Goal: Transaction & Acquisition: Purchase product/service

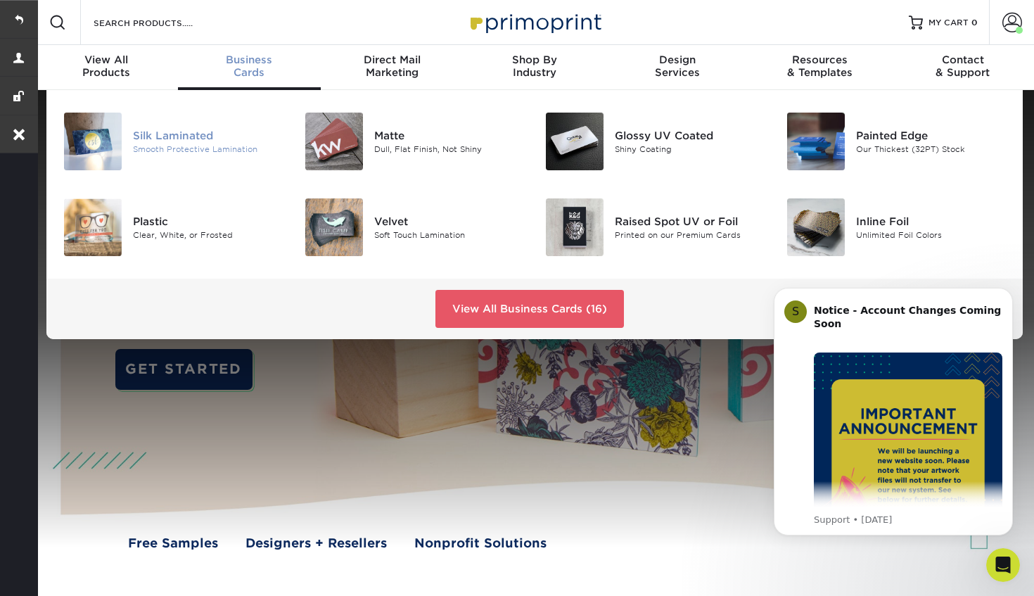
click at [176, 132] on div "Silk Laminated" at bounding box center [208, 135] width 150 height 15
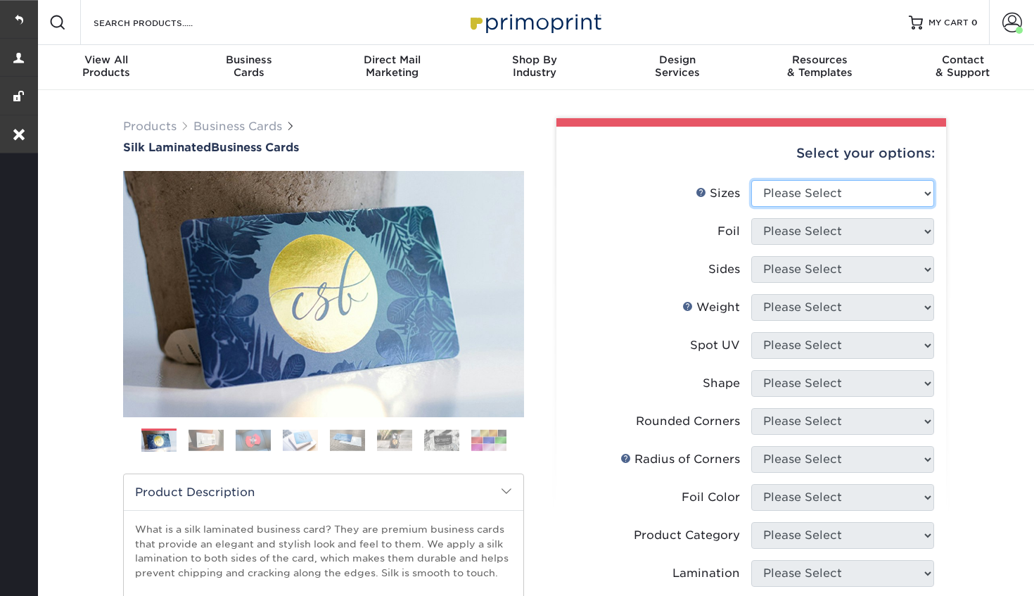
click at [814, 196] on select "Please Select 1.5" x 3.5" - Mini 1.75" x 3.5" - Mini 2" x 2" - Square 2" x 3" -…" at bounding box center [842, 193] width 183 height 27
select select "2.00x3.50"
click at [751, 180] on select "Please Select 1.5" x 3.5" - Mini 1.75" x 3.5" - Mini 2" x 2" - Square 2" x 3" -…" at bounding box center [842, 193] width 183 height 27
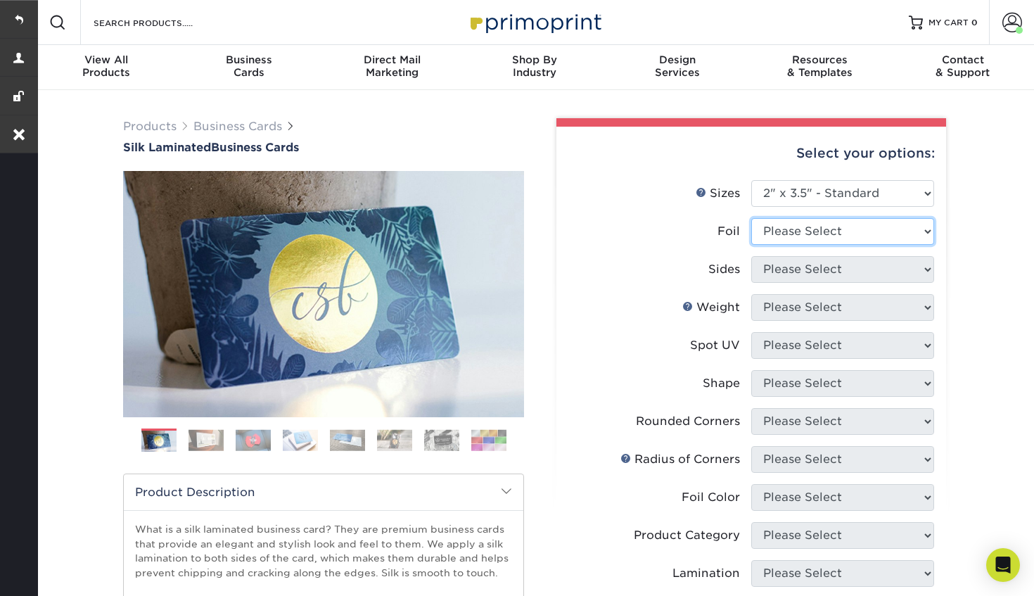
click at [825, 230] on select "Please Select Yes No" at bounding box center [842, 231] width 183 height 27
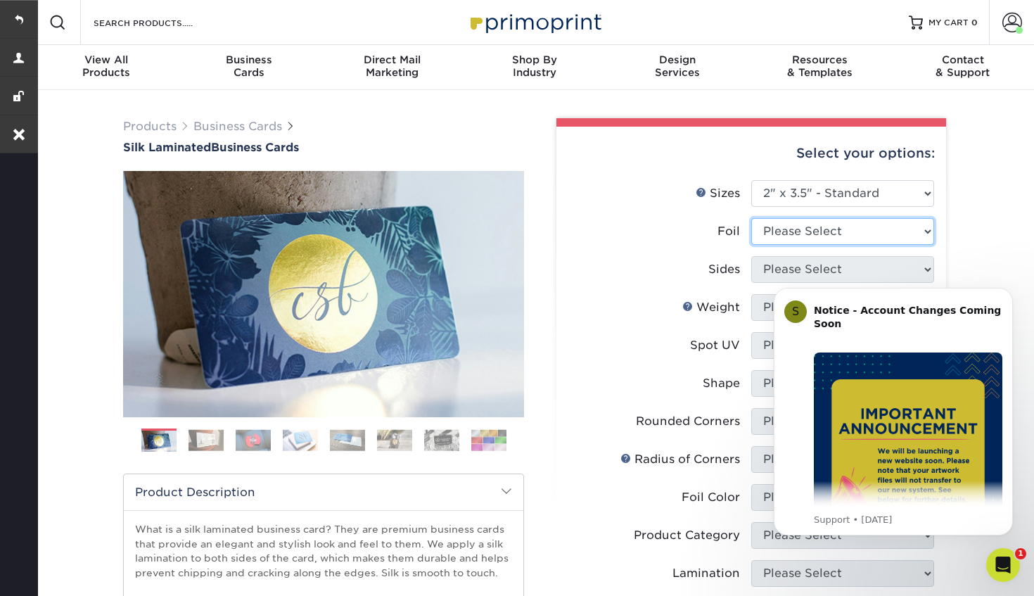
select select "0"
click at [751, 218] on select "Please Select Yes No" at bounding box center [842, 231] width 183 height 27
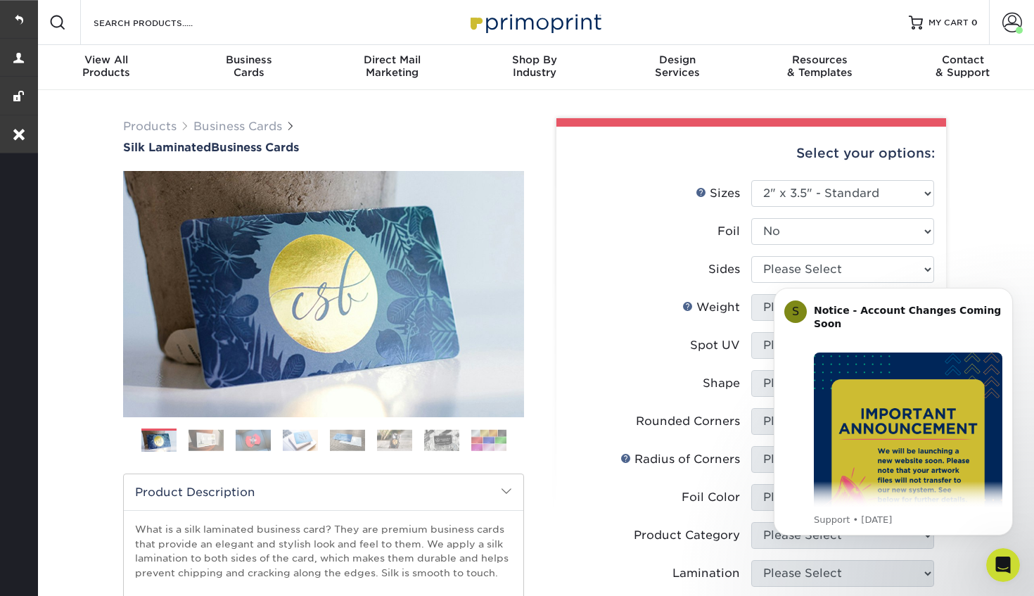
click at [789, 270] on iframe at bounding box center [893, 429] width 281 height 319
click at [1008, 289] on icon "Dismiss notification" at bounding box center [1009, 292] width 8 height 8
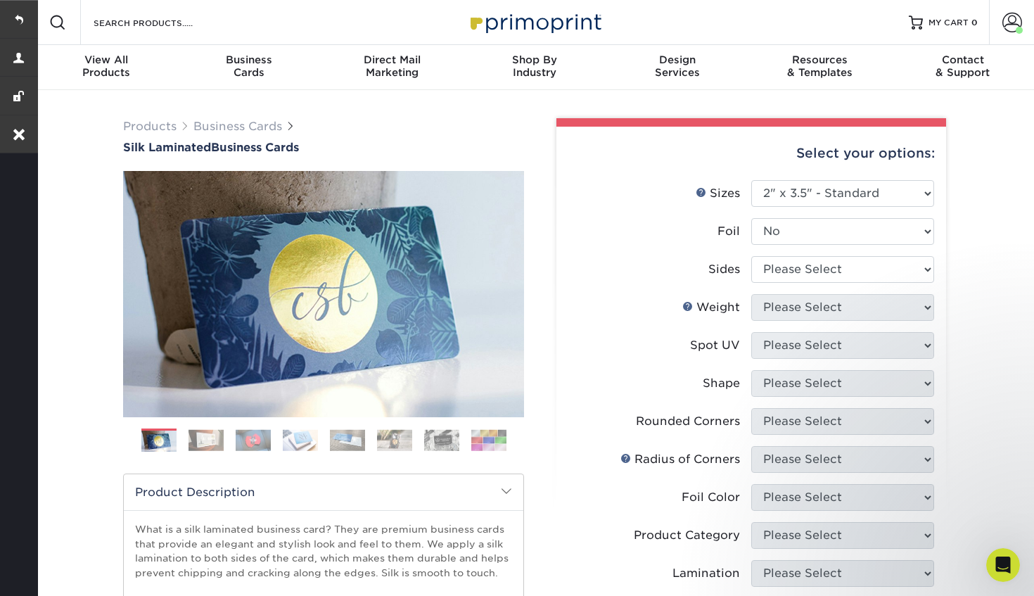
click at [806, 290] on li "Sides Please Select Print Both Sides Print Front Only" at bounding box center [751, 275] width 366 height 38
click at [806, 269] on select "Please Select Print Both Sides Print Front Only" at bounding box center [842, 269] width 183 height 27
select select "13abbda7-1d64-4f25-8bb2-c179b224825d"
click at [751, 256] on select "Please Select Print Both Sides Print Front Only" at bounding box center [842, 269] width 183 height 27
click at [790, 302] on select "Please Select 16PT" at bounding box center [842, 307] width 183 height 27
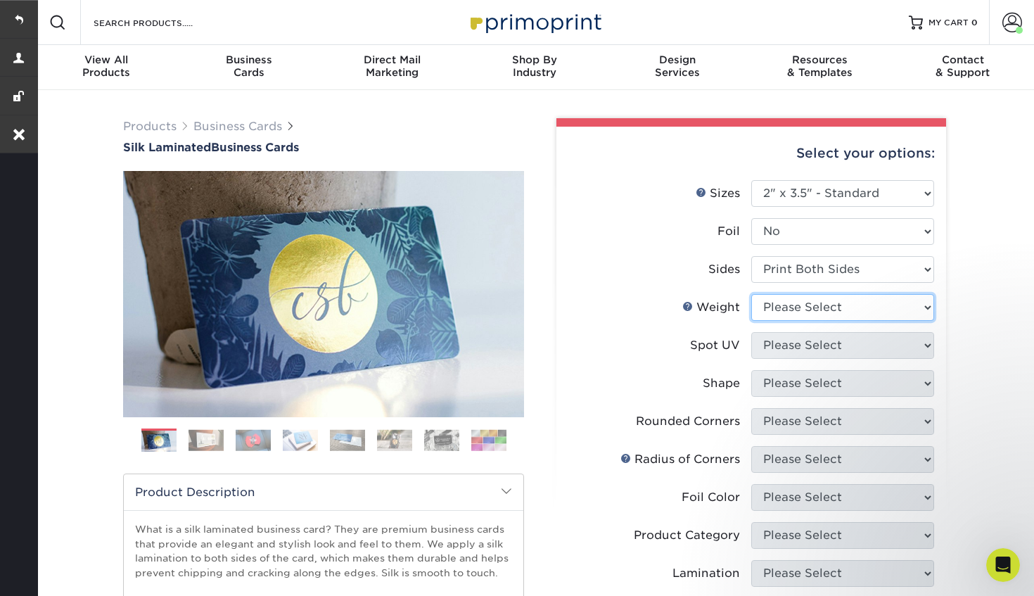
select select "16PT"
click at [751, 294] on select "Please Select 16PT" at bounding box center [842, 307] width 183 height 27
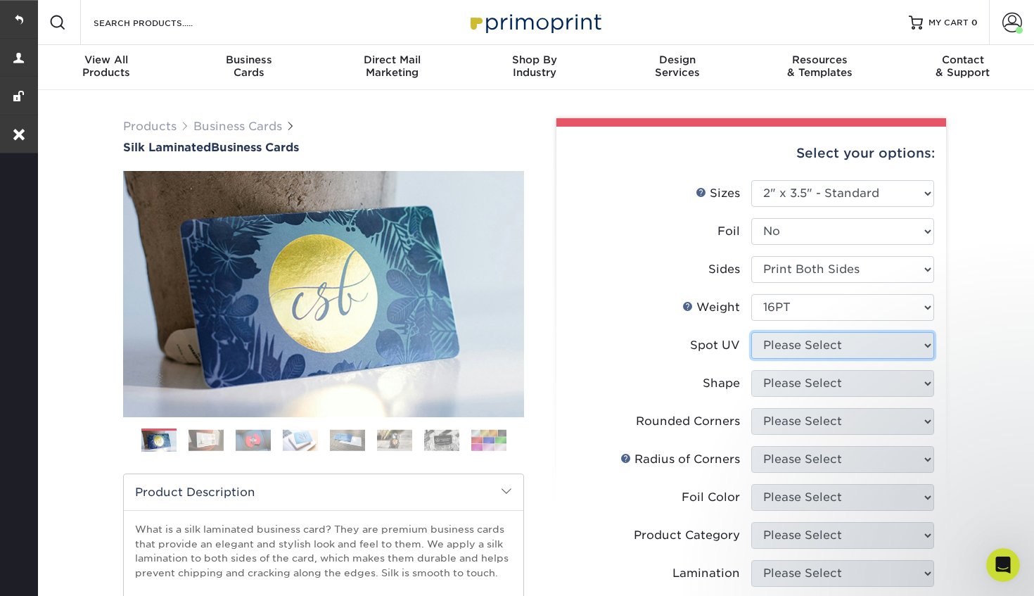
click at [784, 348] on select "Please Select No Spot UV Front and Back (Both Sides) Front Only Back Only" at bounding box center [842, 345] width 183 height 27
select select "3"
click at [751, 332] on select "Please Select No Spot UV Front and Back (Both Sides) Front Only Back Only" at bounding box center [842, 345] width 183 height 27
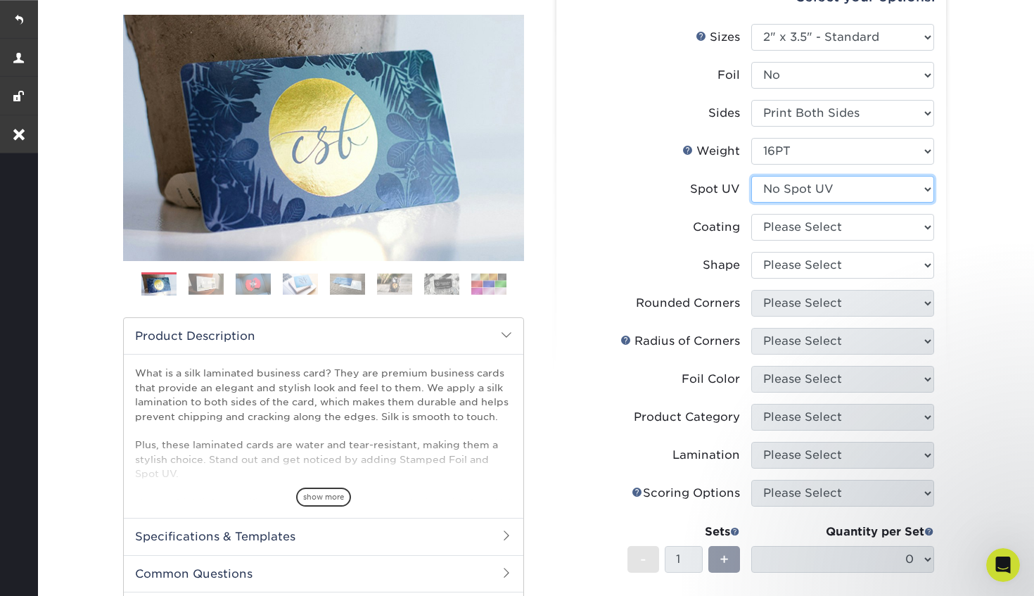
scroll to position [190, 0]
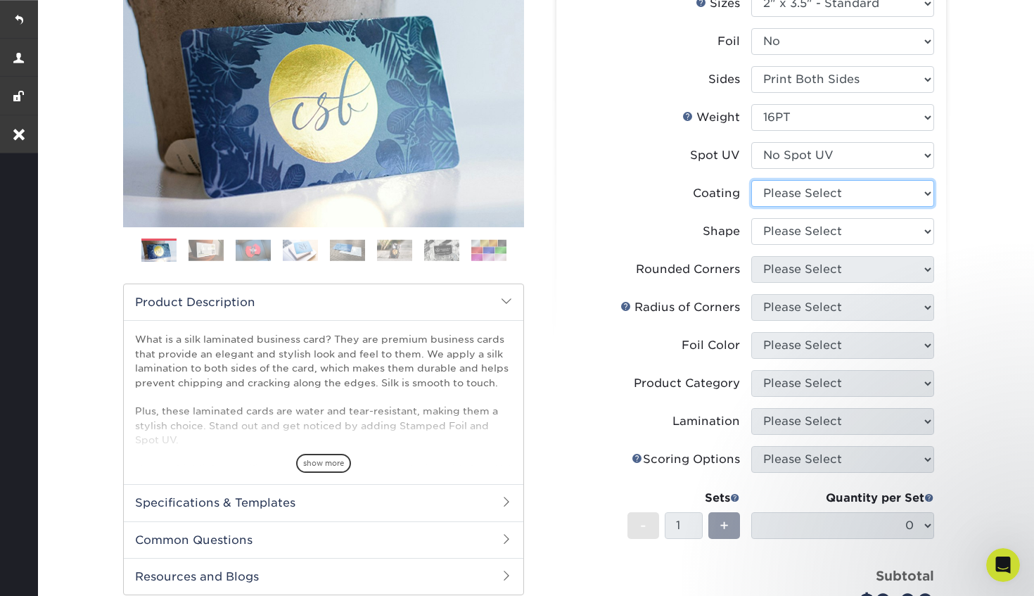
click at [819, 190] on select at bounding box center [842, 193] width 183 height 27
select select "3e7618de-abca-4bda-9f97-8b9129e913d8"
click at [751, 180] on select at bounding box center [842, 193] width 183 height 27
click at [0, 0] on div at bounding box center [0, 0] width 0 height 0
click at [814, 234] on select "Please Select Standard Oval" at bounding box center [842, 231] width 183 height 27
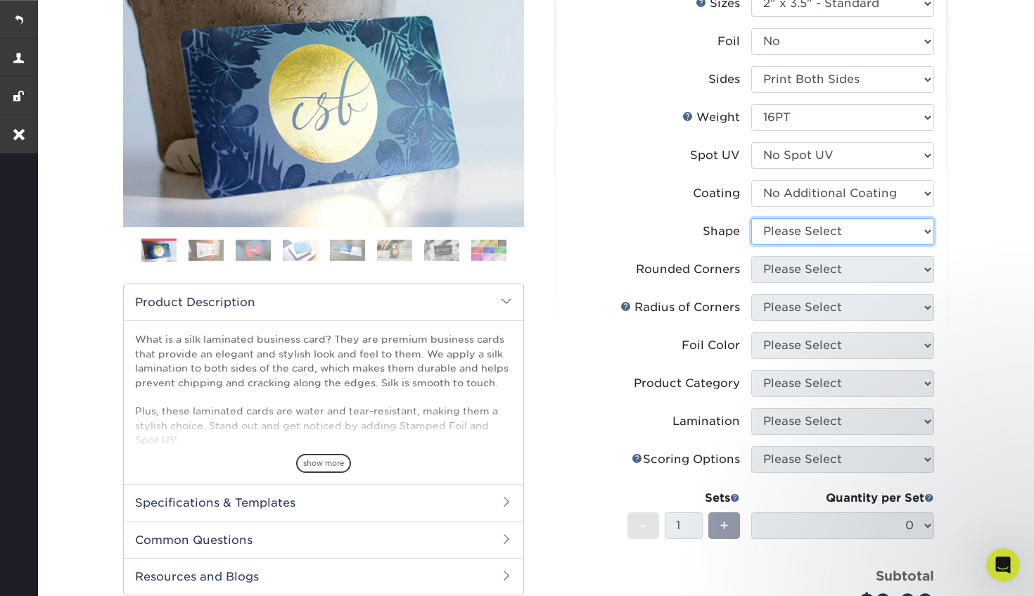
select select "standard"
click at [751, 218] on select "Please Select Standard Oval" at bounding box center [842, 231] width 183 height 27
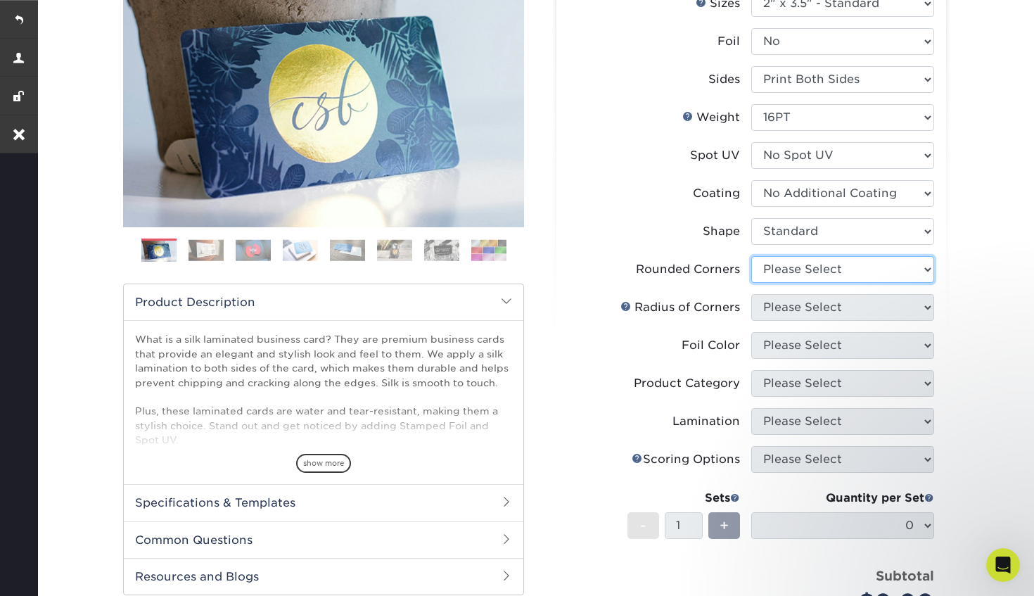
click at [811, 270] on select "Please Select Yes - Round 2 Corners Yes - Round 4 Corners No" at bounding box center [842, 269] width 183 height 27
select select "0"
click at [751, 256] on select "Please Select Yes - Round 2 Corners Yes - Round 4 Corners No" at bounding box center [842, 269] width 183 height 27
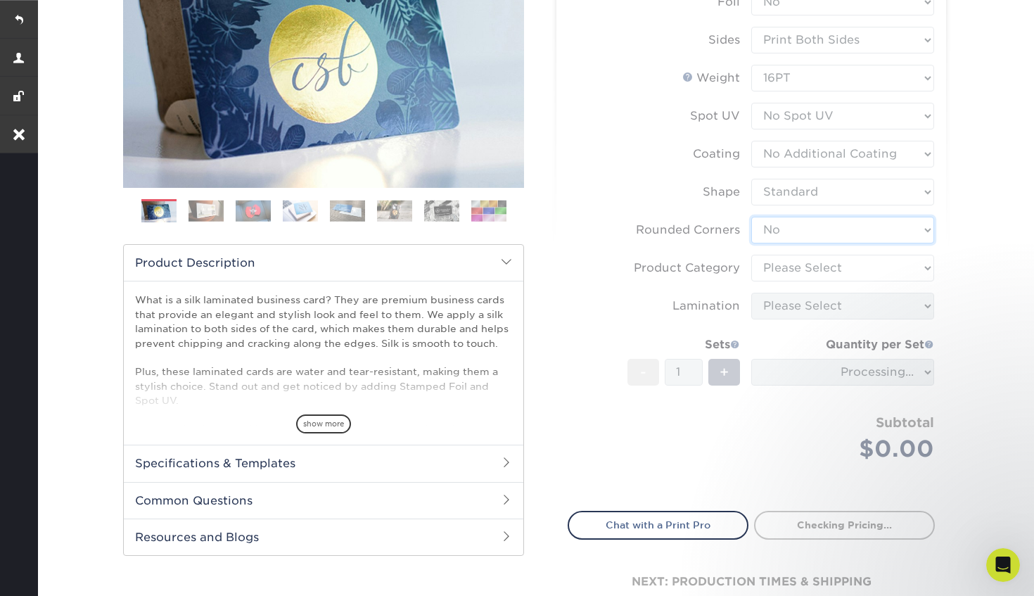
scroll to position [250, 0]
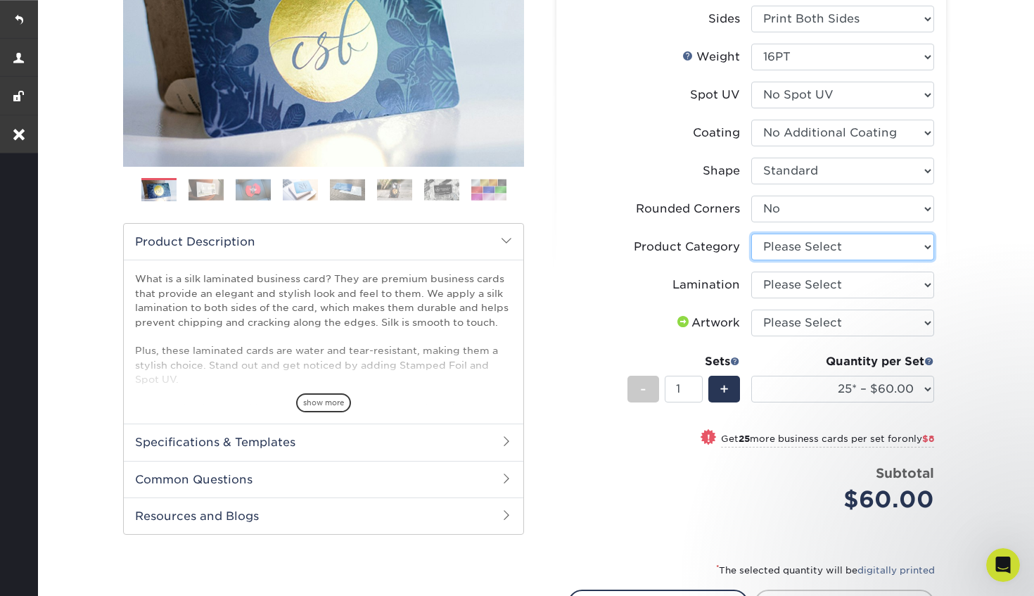
click at [814, 248] on select "Please Select Business Cards" at bounding box center [842, 247] width 183 height 27
select select "3b5148f1-0588-4f88-a218-97bcfdce65c1"
click at [751, 234] on select "Please Select Business Cards" at bounding box center [842, 247] width 183 height 27
click at [808, 291] on select "Please Select Silk" at bounding box center [842, 285] width 183 height 27
select select "ccacb42f-45f7-42d3-bbd3-7c8421cf37f0"
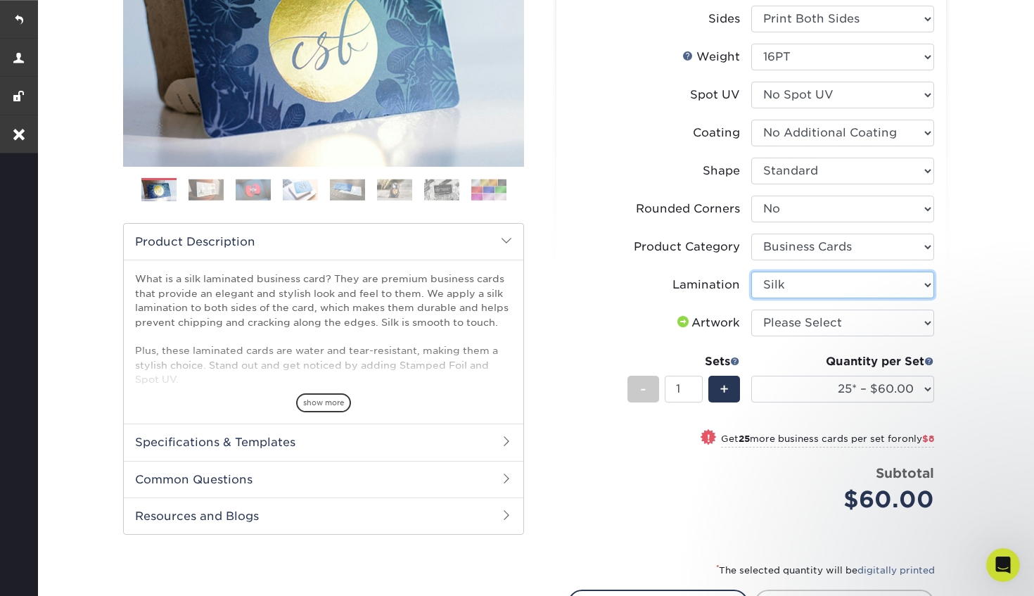
click at [751, 272] on select "Please Select Silk" at bounding box center [842, 285] width 183 height 27
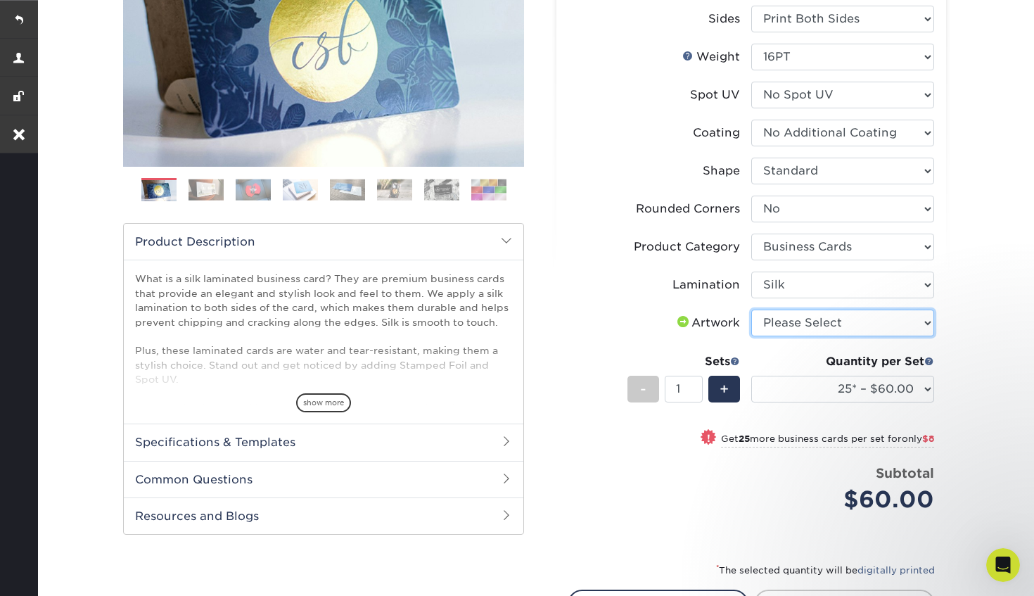
click at [806, 327] on select "Please Select I will upload files I need a design - $100" at bounding box center [842, 323] width 183 height 27
select select "upload"
click at [751, 310] on select "Please Select I will upload files I need a design - $100" at bounding box center [842, 323] width 183 height 27
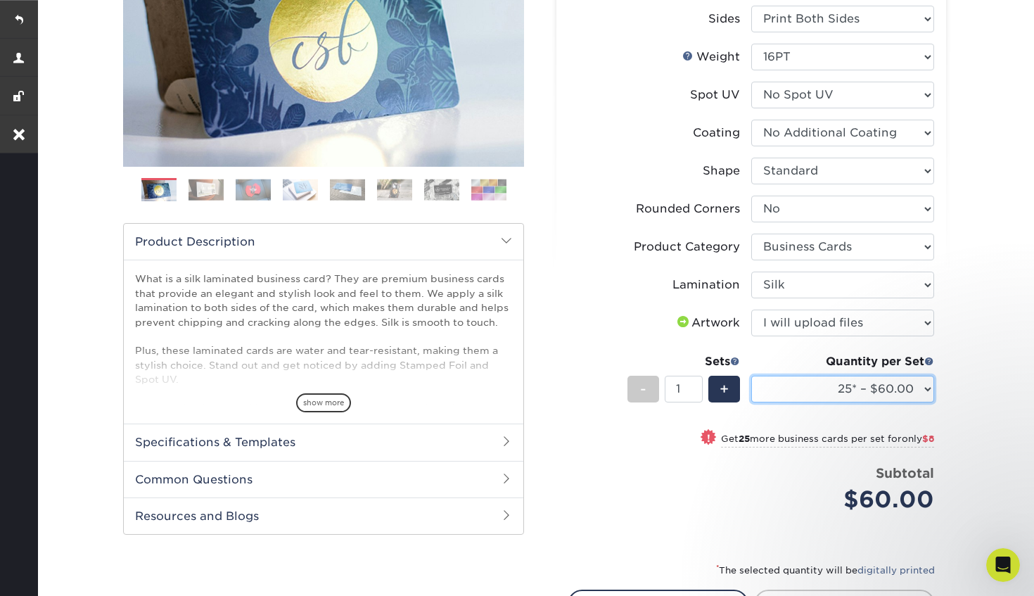
click at [798, 395] on select "25* – $60.00 50* – $68.00 75* – $76.00 100* – $84.00 250* – $92.00 500 – $96.00…" at bounding box center [842, 389] width 183 height 27
select select "500 – $96.00"
click at [751, 376] on select "25* – $60.00 50* – $68.00 75* – $76.00 100* – $84.00 250* – $92.00 500 – $96.00…" at bounding box center [842, 389] width 183 height 27
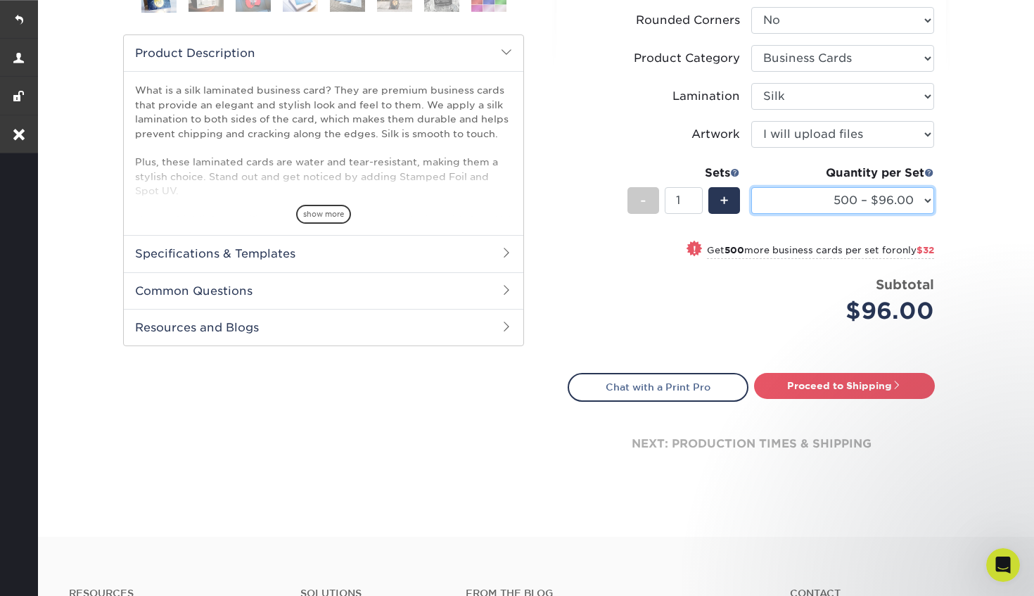
scroll to position [464, 0]
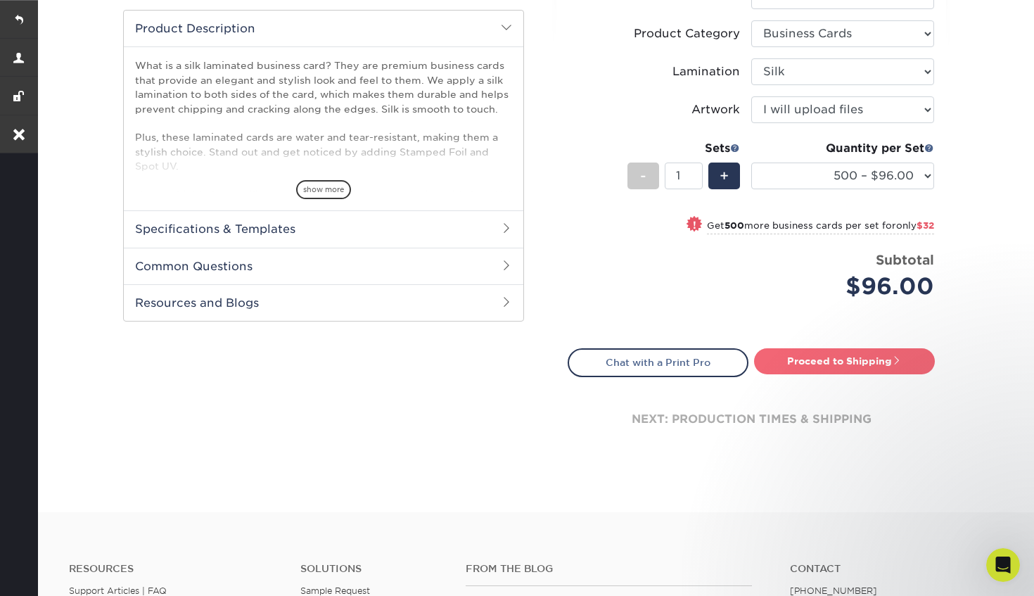
click at [815, 369] on link "Proceed to Shipping" at bounding box center [844, 360] width 181 height 25
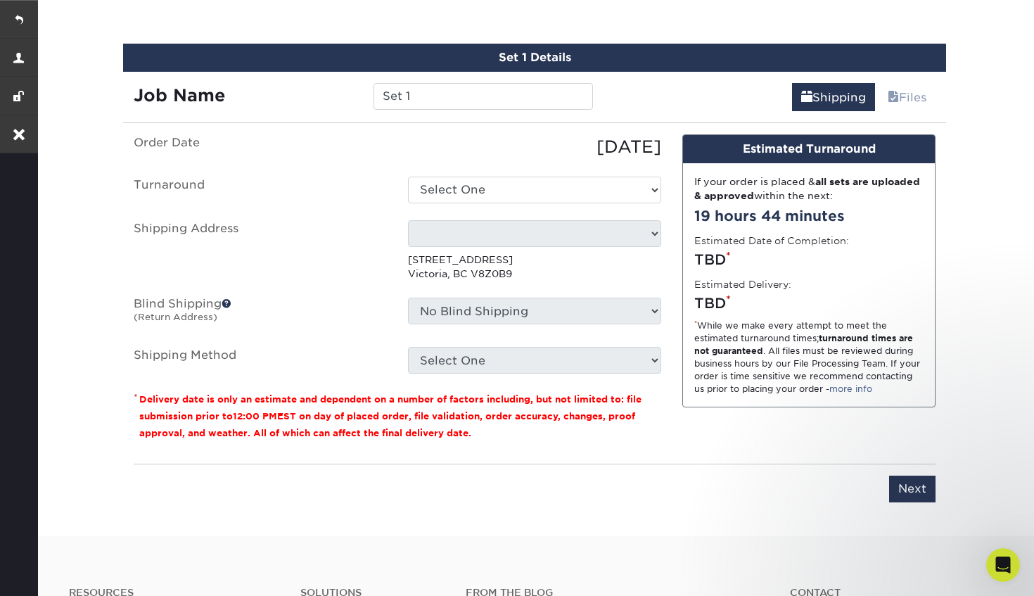
scroll to position [850, 0]
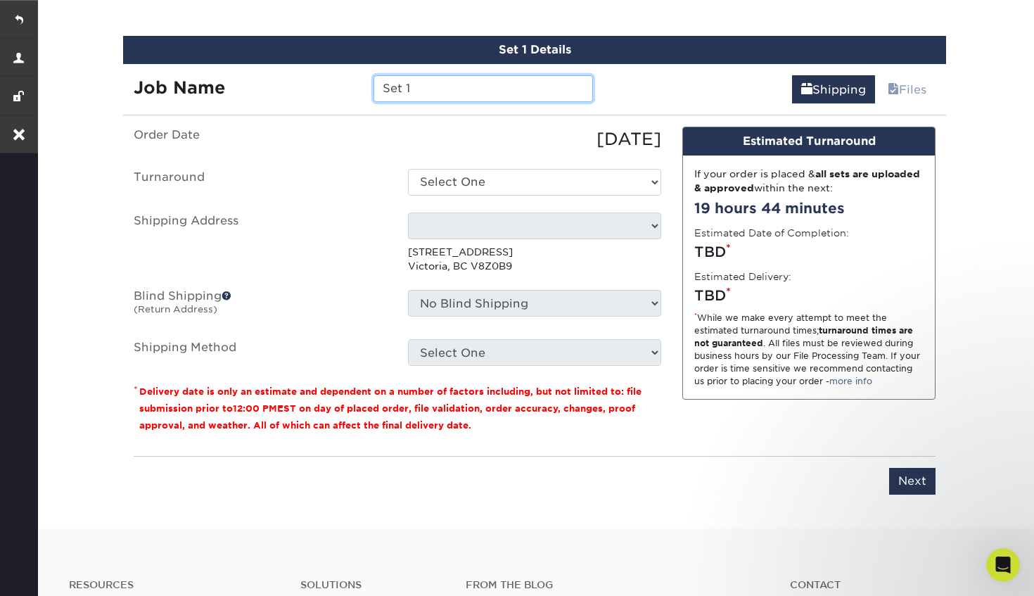
drag, startPoint x: 422, startPoint y: 88, endPoint x: 359, endPoint y: 83, distance: 63.5
click at [359, 83] on div "Job Name Set 1" at bounding box center [363, 88] width 481 height 27
paste input "[US_STATE] [PERSON_NAME]"
type input "[US_STATE] [PERSON_NAME]"
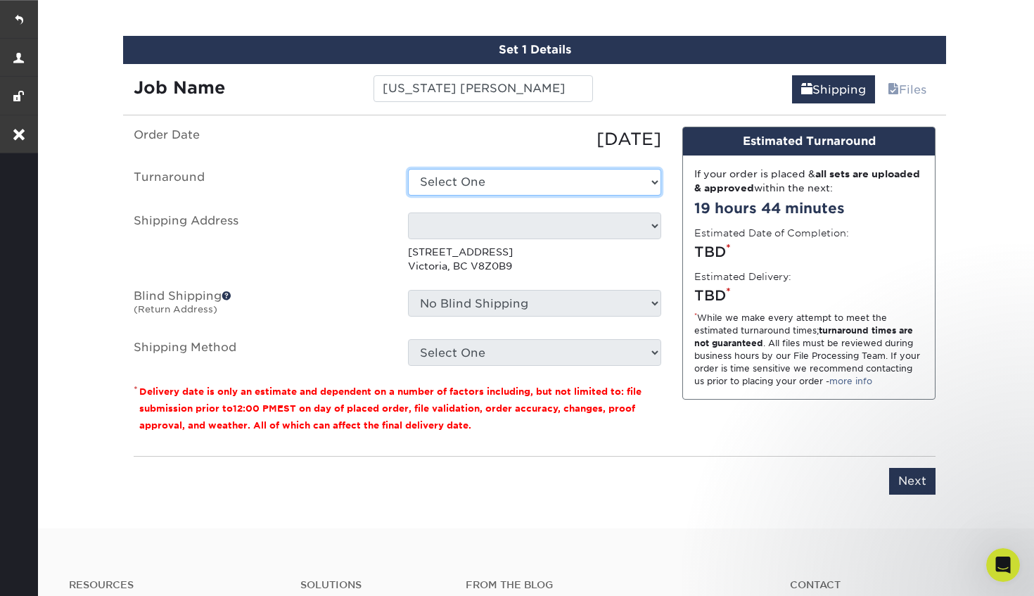
click at [469, 179] on select "Select One 2-4 Business Days 2 Day Next Business Day" at bounding box center [534, 182] width 253 height 27
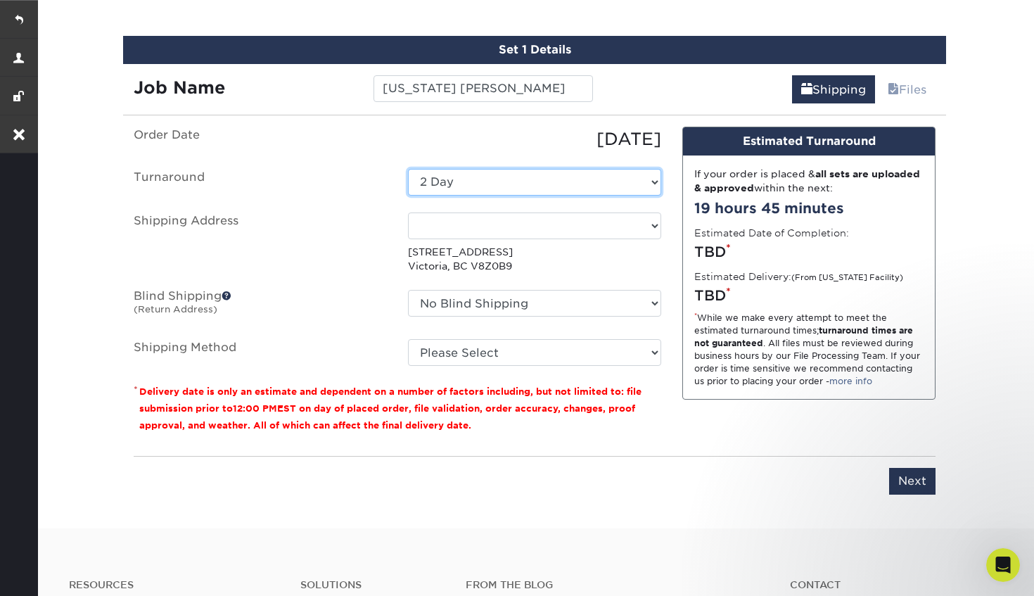
click at [648, 180] on select "Select One 2-4 Business Days 2 Day Next Business Day" at bounding box center [534, 182] width 253 height 27
select select "cf39fbb6-a653-498a-b8f8-eac31360a257"
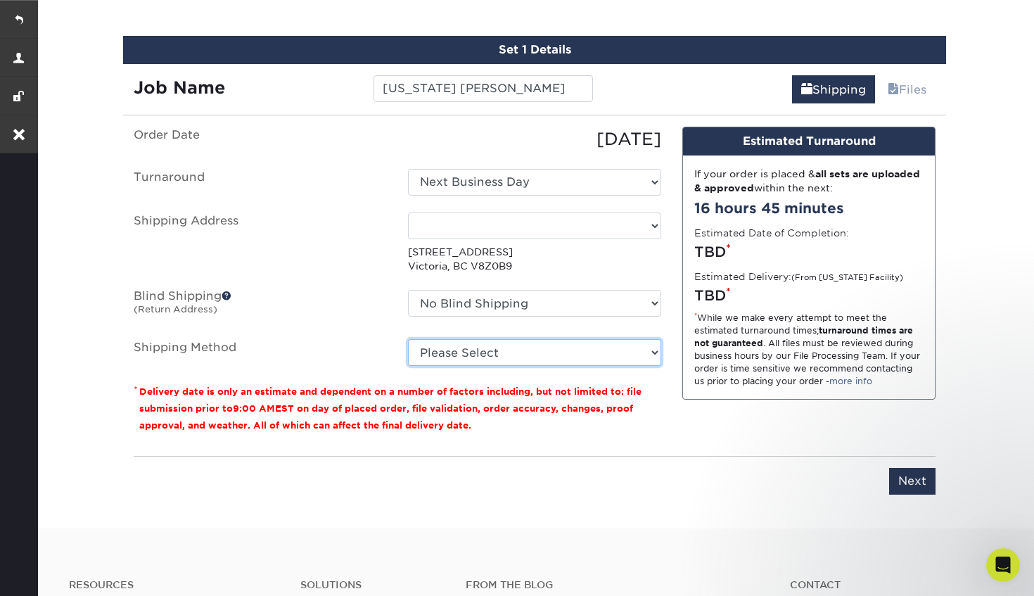
click at [585, 355] on select "Please Select Standard (+$39.40) Worldwide Expedited (+$40.91) Worldwide Expres…" at bounding box center [534, 352] width 253 height 27
select select "11"
click at [408, 339] on select "Please Select Standard (+$39.40) Worldwide Expedited (+$40.91) Worldwide Expres…" at bounding box center [534, 352] width 253 height 27
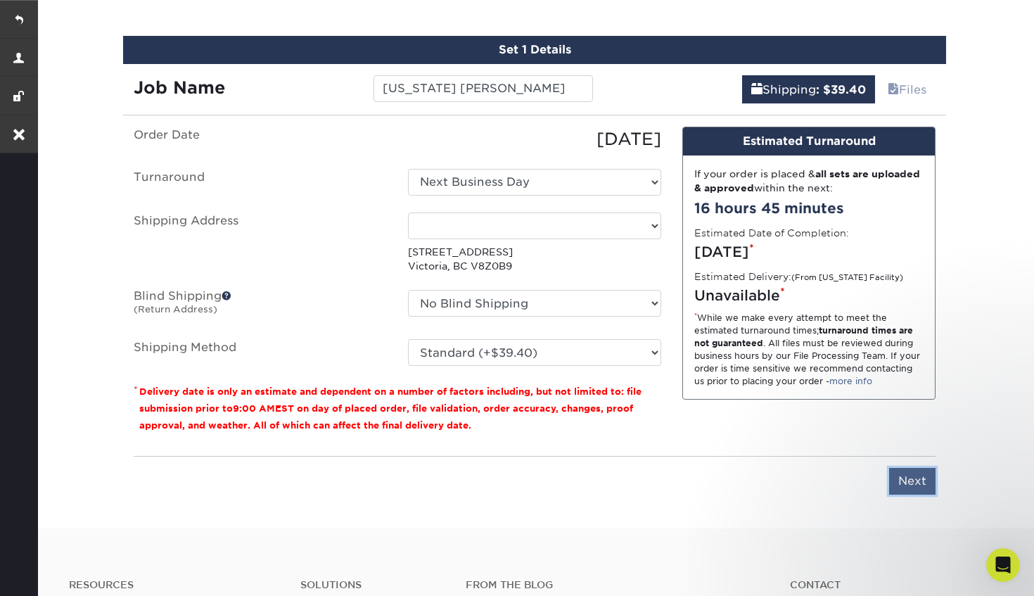
click at [916, 483] on input "Next" at bounding box center [912, 481] width 46 height 27
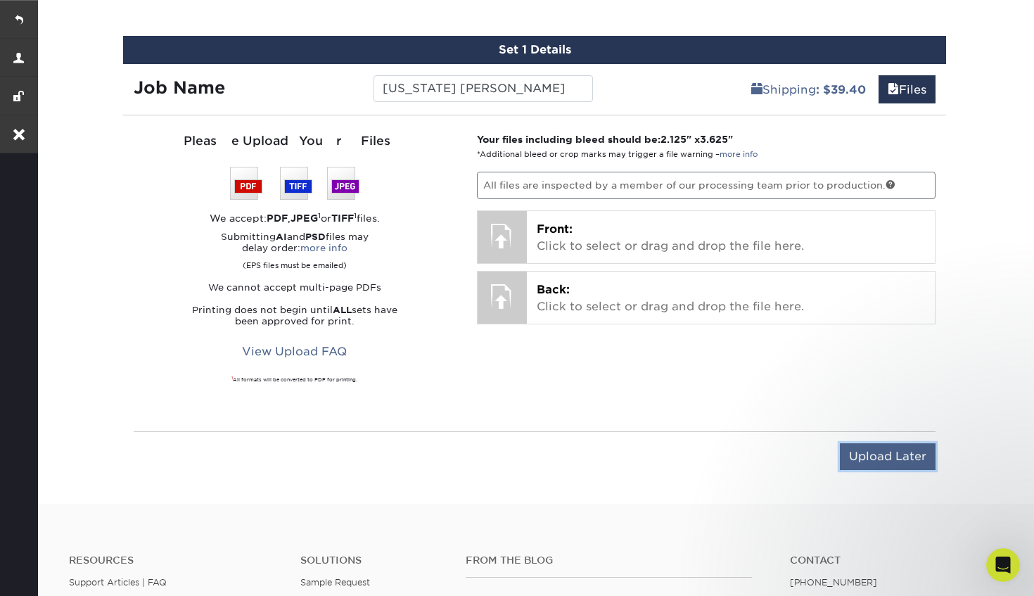
click at [879, 452] on input "Upload Later" at bounding box center [888, 456] width 96 height 27
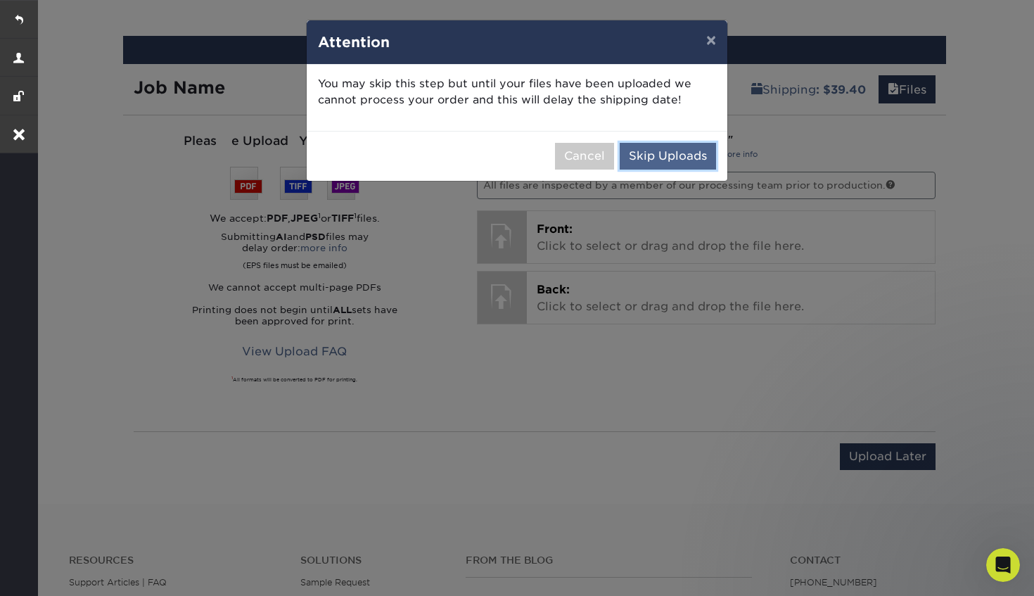
click at [685, 153] on button "Skip Uploads" at bounding box center [668, 156] width 96 height 27
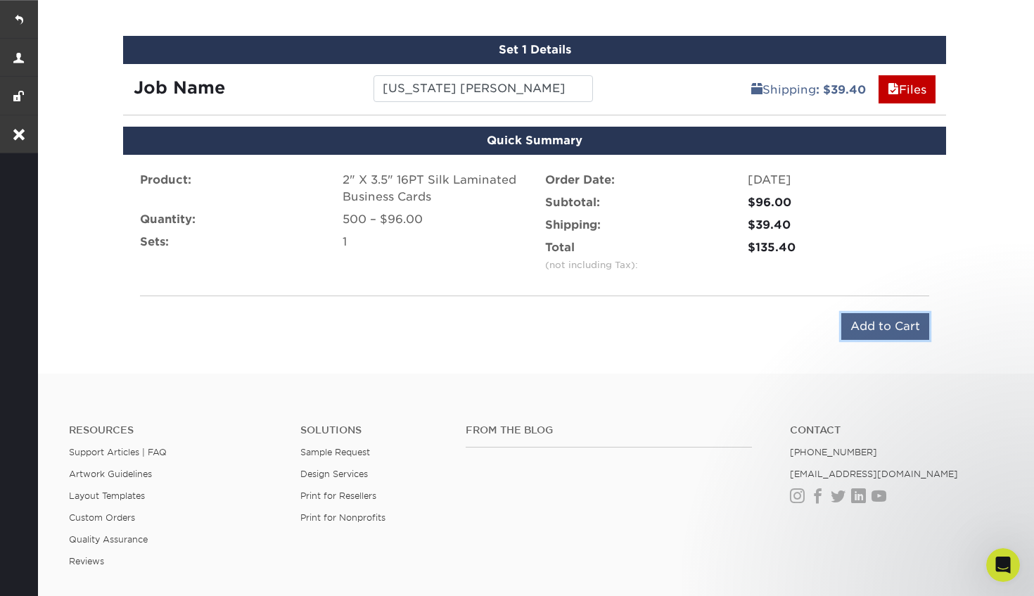
click at [899, 326] on input "Add to Cart" at bounding box center [885, 326] width 88 height 27
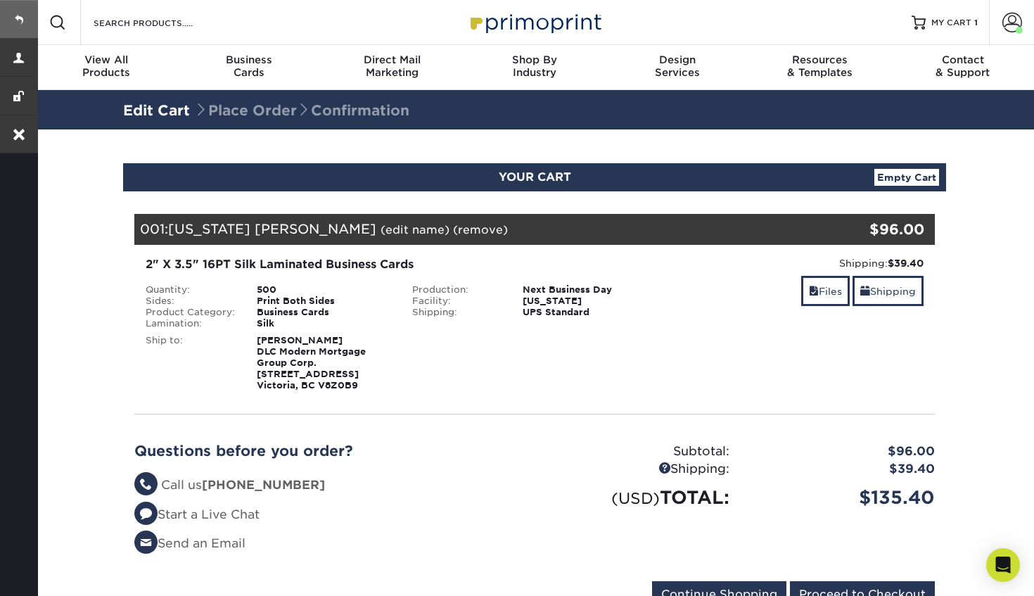
click at [23, 18] on link at bounding box center [19, 19] width 38 height 38
